Goal: Task Accomplishment & Management: Complete application form

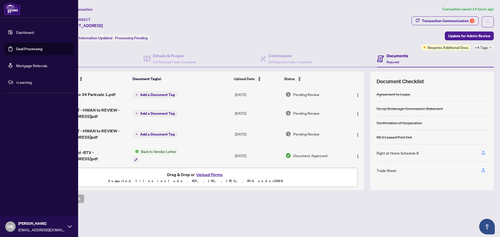
click at [22, 50] on link "Deal Processing" at bounding box center [29, 49] width 26 height 5
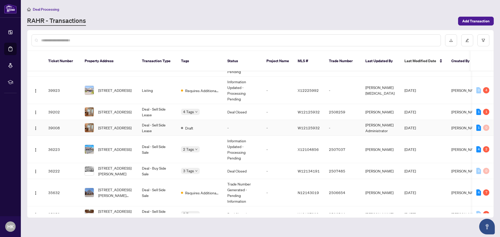
scroll to position [278, 0]
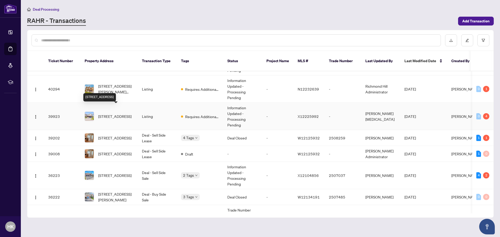
click at [124, 114] on span "[STREET_ADDRESS]" at bounding box center [114, 117] width 33 height 6
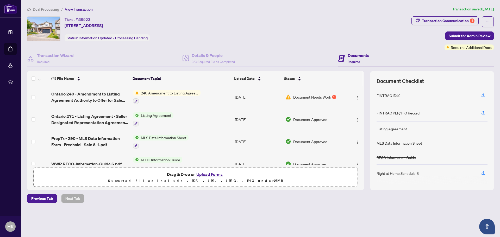
click at [209, 176] on button "Upload Forms" at bounding box center [209, 174] width 29 height 7
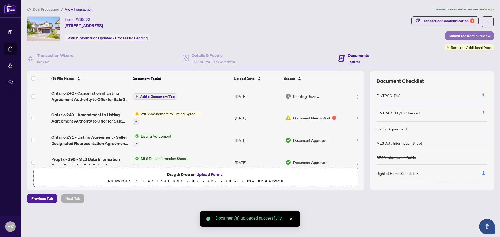
click at [476, 34] on span "Submit for Admin Review" at bounding box center [470, 36] width 42 height 8
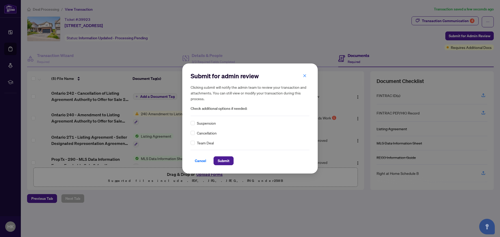
click at [205, 135] on span "Cancellation" at bounding box center [207, 133] width 20 height 6
click at [226, 162] on span "Submit" at bounding box center [224, 161] width 12 height 8
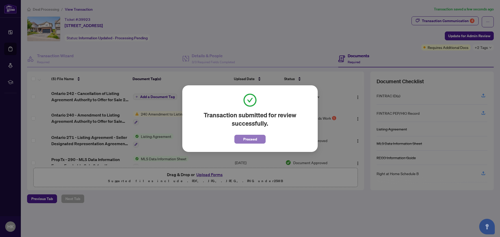
click at [254, 140] on span "Proceed" at bounding box center [250, 139] width 14 height 8
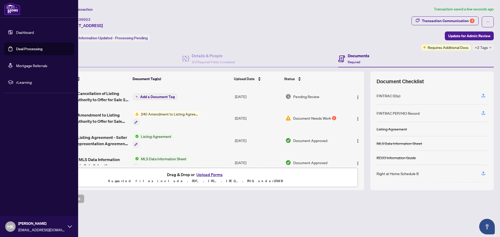
click at [38, 48] on link "Deal Processing" at bounding box center [29, 49] width 26 height 5
